Goal: Task Accomplishment & Management: Use online tool/utility

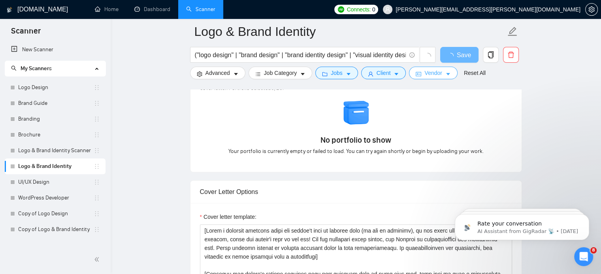
click at [427, 72] on span "Vendor" at bounding box center [432, 73] width 17 height 9
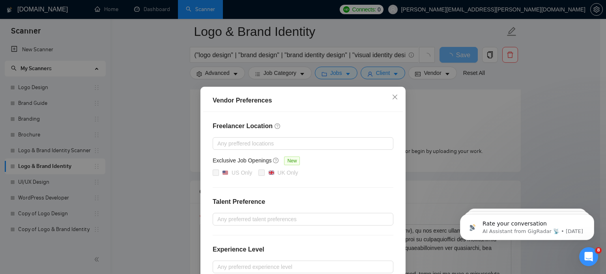
click at [563, 69] on div "Vendor Preferences Freelancer Location Any preffered locations Exclusive Job Op…" at bounding box center [303, 137] width 606 height 274
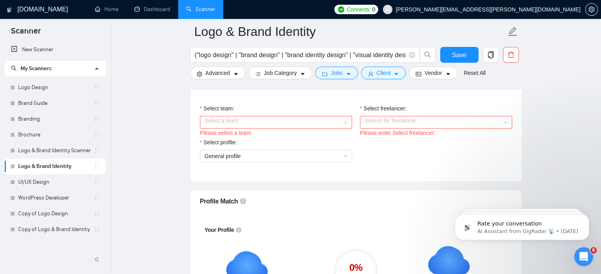
scroll to position [410, 0]
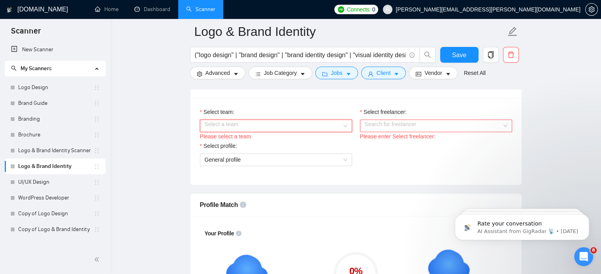
click at [338, 124] on input "Select team:" at bounding box center [273, 126] width 137 height 12
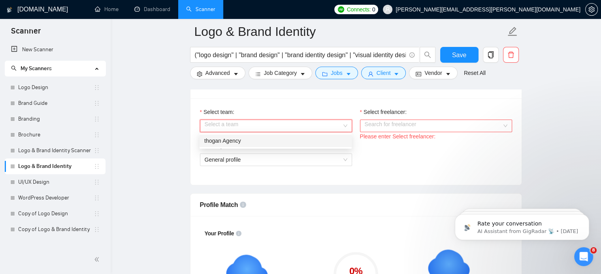
click at [316, 140] on div "thogan Agency" at bounding box center [275, 141] width 143 height 9
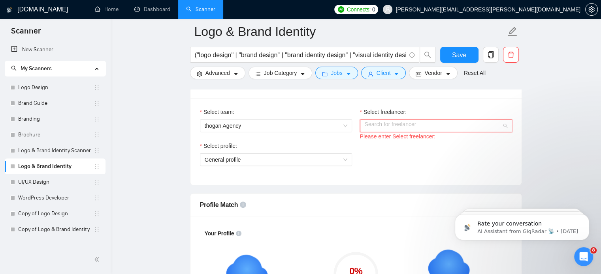
click at [408, 127] on input "Select freelancer:" at bounding box center [432, 126] width 137 height 12
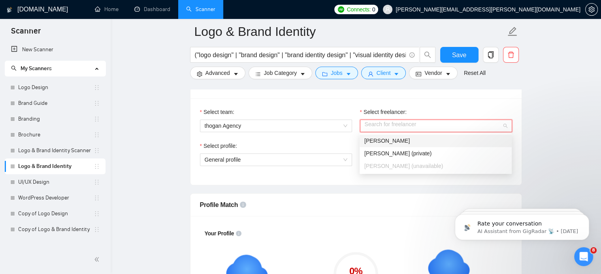
click at [402, 142] on div "Todd Hogan" at bounding box center [435, 141] width 143 height 9
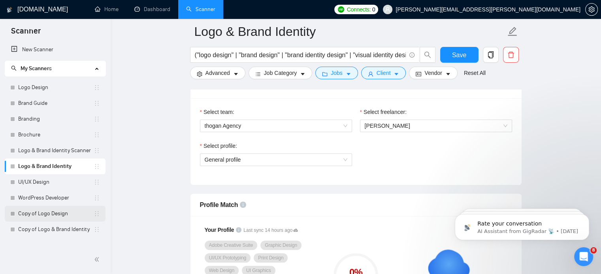
click at [56, 208] on link "Copy of Logo Design" at bounding box center [55, 214] width 75 height 16
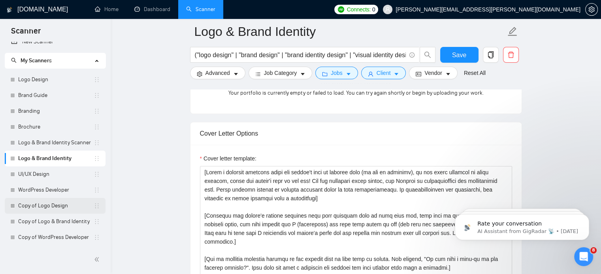
scroll to position [800, 0]
click at [55, 208] on link "Copy of Logo Design" at bounding box center [55, 206] width 75 height 16
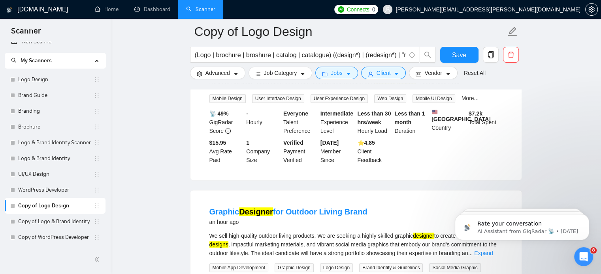
scroll to position [296, 0]
